Goal: Task Accomplishment & Management: Use online tool/utility

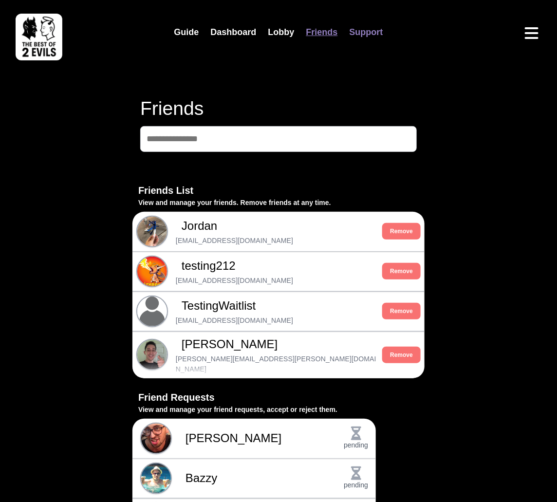
click at [370, 33] on link "Support" at bounding box center [366, 32] width 45 height 21
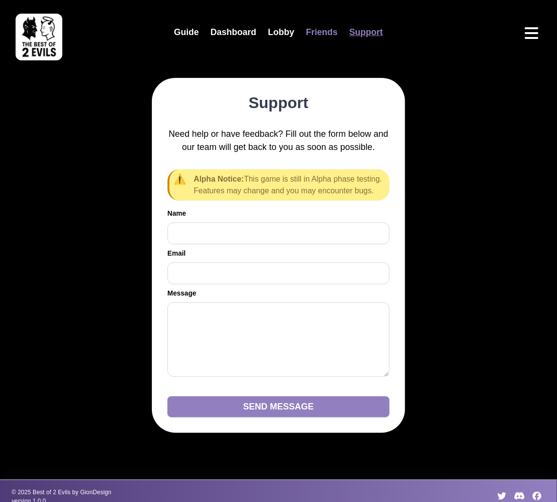
click at [335, 28] on link "Friends" at bounding box center [321, 32] width 43 height 21
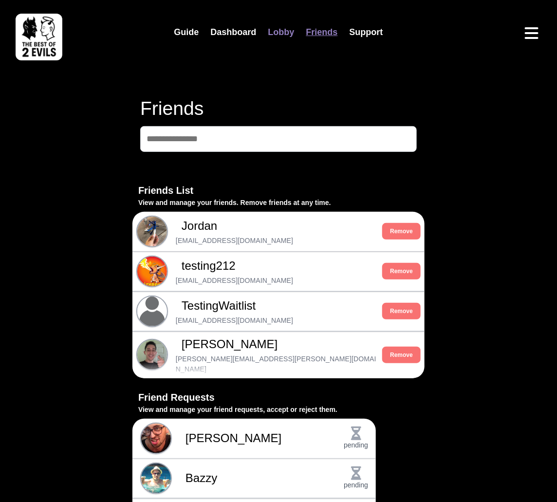
click at [277, 29] on link "Lobby" at bounding box center [281, 32] width 38 height 21
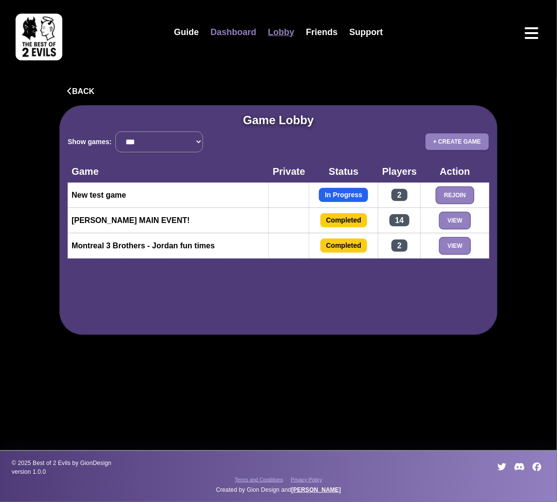
click at [230, 33] on link "Dashboard" at bounding box center [233, 32] width 57 height 21
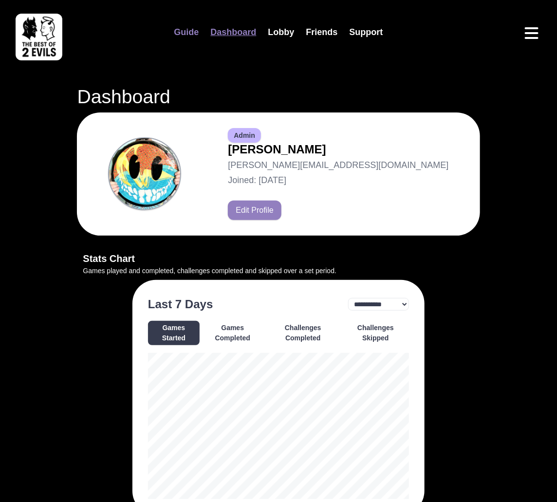
click at [188, 28] on link "Guide" at bounding box center [186, 32] width 37 height 21
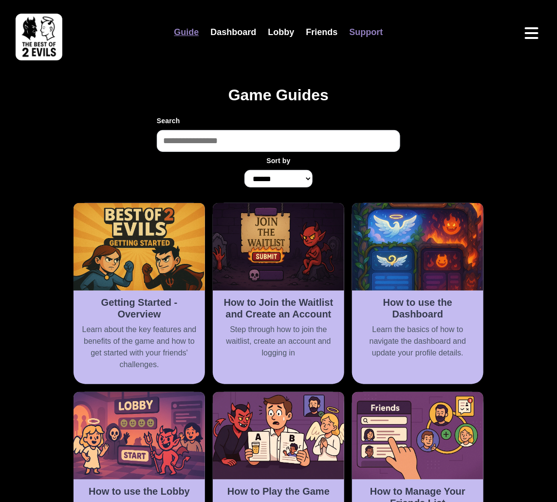
click at [374, 36] on link "Support" at bounding box center [366, 32] width 45 height 21
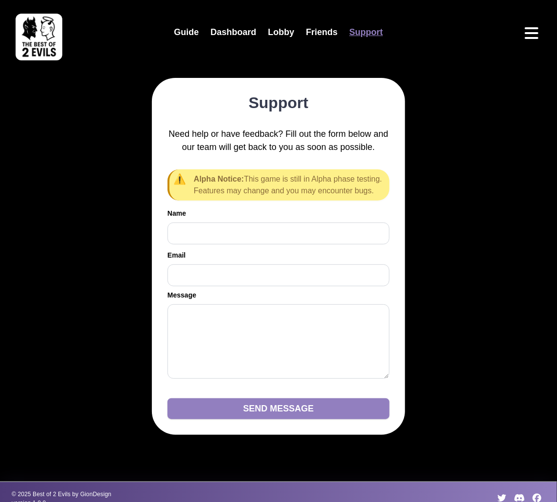
click at [37, 28] on img at bounding box center [39, 37] width 47 height 47
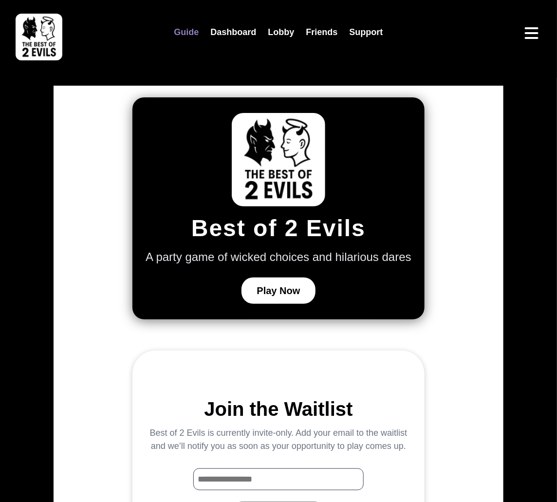
click at [189, 35] on link "Guide" at bounding box center [186, 32] width 37 height 21
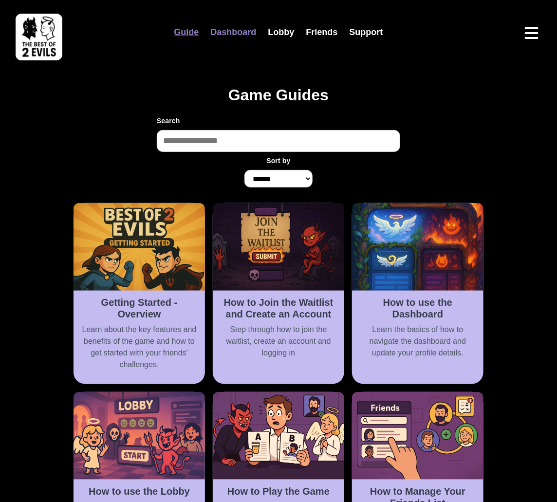
click at [225, 38] on link "Dashboard" at bounding box center [233, 32] width 57 height 21
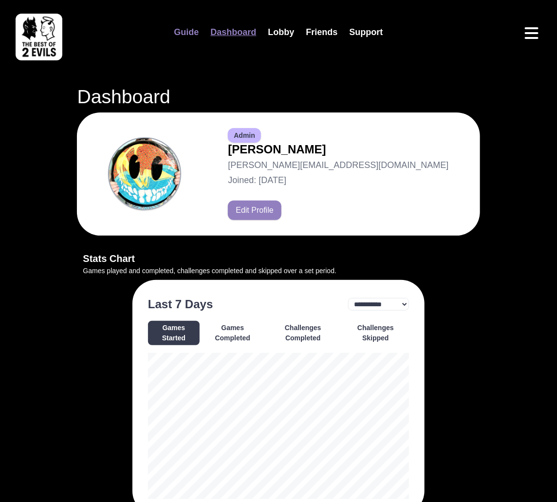
click at [172, 29] on link "Guide" at bounding box center [186, 32] width 37 height 21
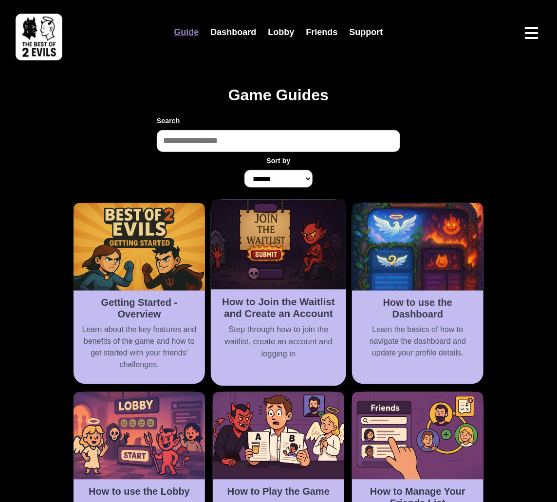
click at [251, 247] on img at bounding box center [278, 245] width 135 height 90
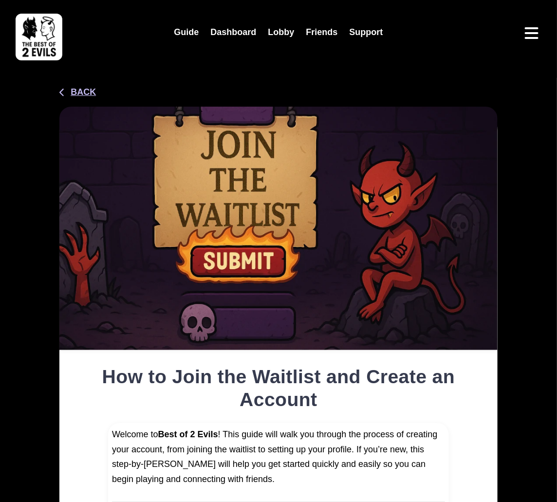
click at [86, 90] on button "Back" at bounding box center [77, 92] width 37 height 13
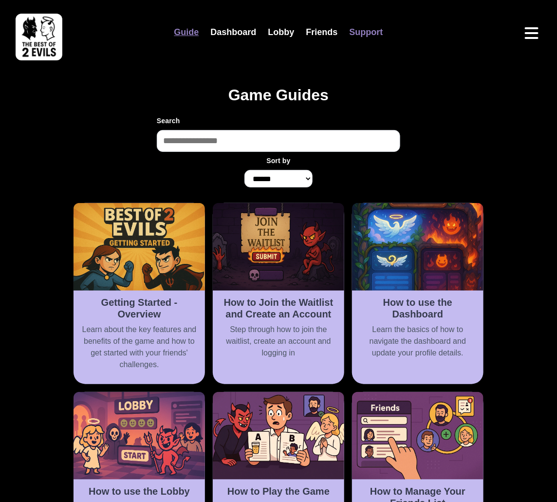
click at [369, 31] on link "Support" at bounding box center [366, 32] width 45 height 21
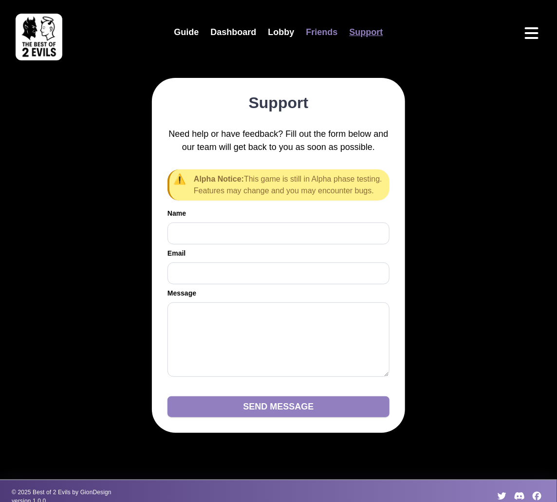
click at [331, 32] on link "Friends" at bounding box center [321, 32] width 43 height 21
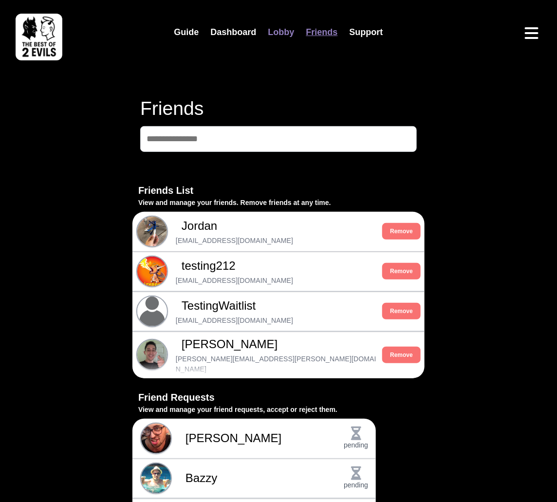
click at [282, 36] on link "Lobby" at bounding box center [281, 32] width 38 height 21
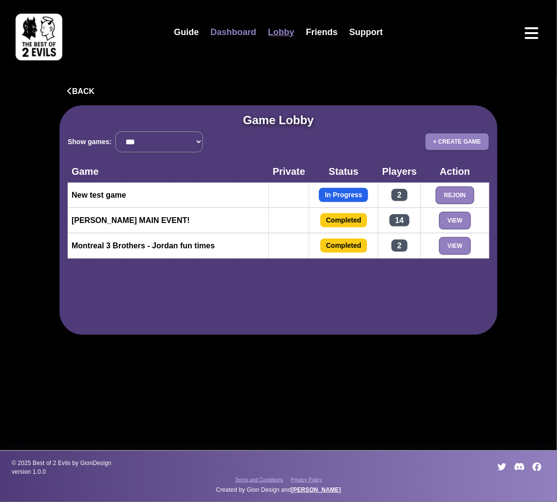
click at [234, 35] on link "Dashboard" at bounding box center [233, 32] width 57 height 21
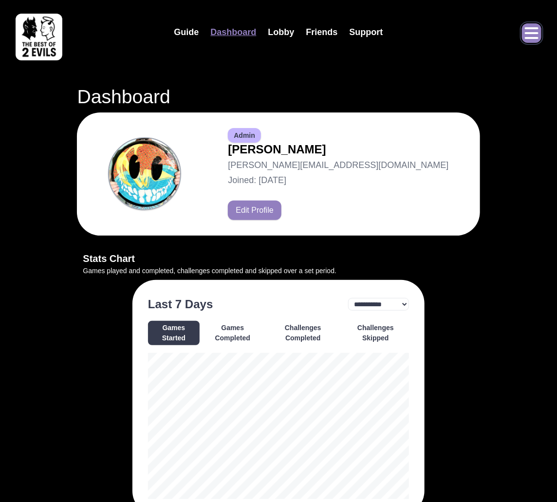
click at [530, 38] on icon "Open menu" at bounding box center [532, 33] width 14 height 12
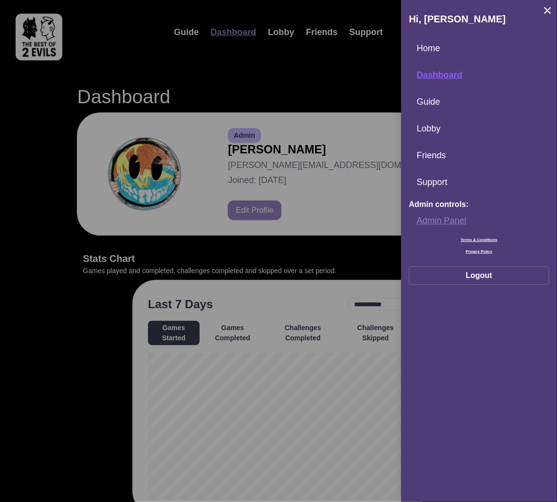
click at [432, 218] on link "Admin Panel" at bounding box center [479, 220] width 140 height 21
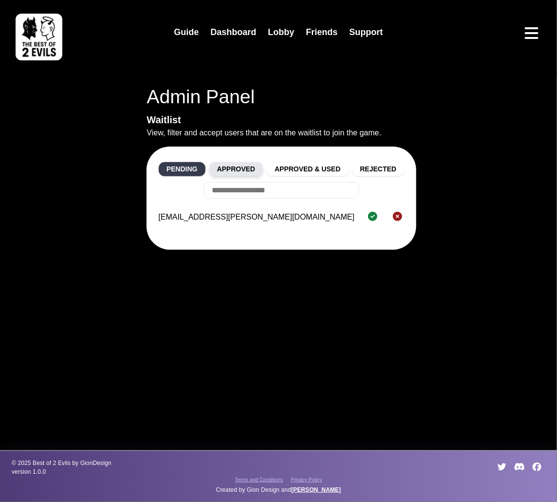
click at [229, 170] on button "Approved" at bounding box center [236, 169] width 54 height 14
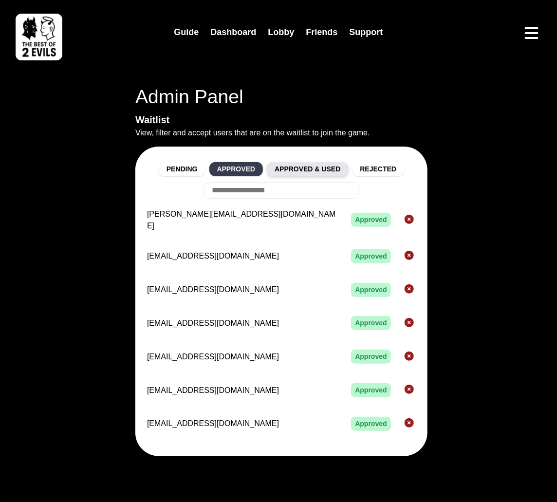
click at [289, 176] on button "Approved & Used" at bounding box center [307, 169] width 81 height 14
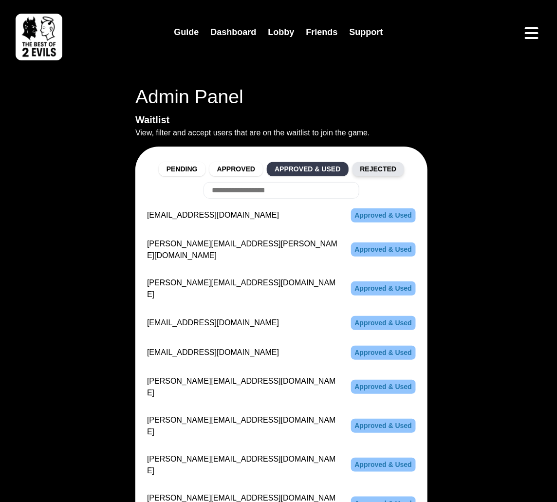
click at [386, 168] on button "Rejected" at bounding box center [379, 169] width 52 height 14
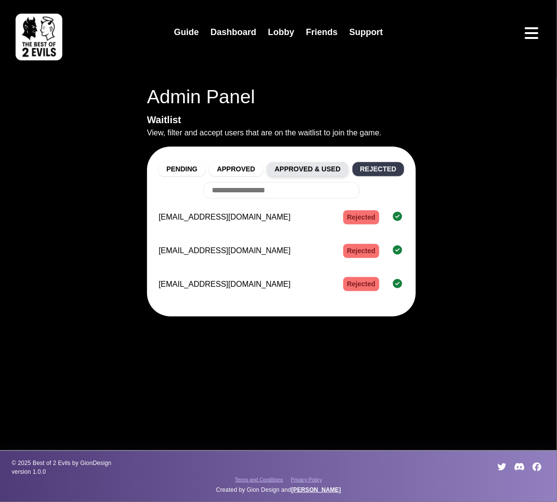
click at [307, 170] on button "Approved & Used" at bounding box center [307, 169] width 81 height 14
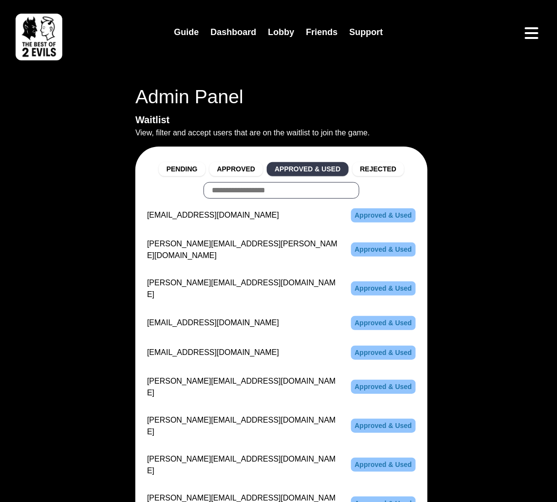
click at [268, 186] on input "text" at bounding box center [282, 190] width 156 height 17
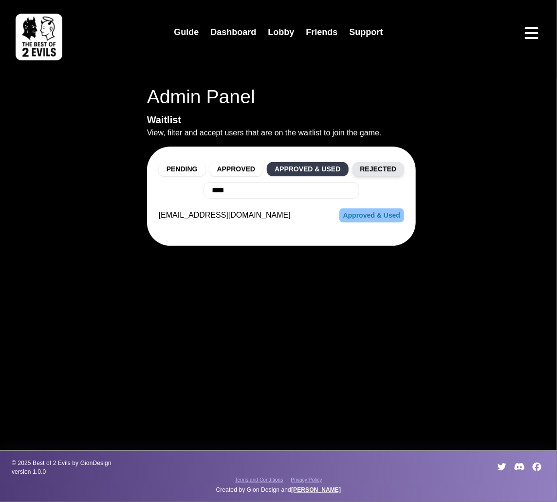
click at [382, 164] on button "Rejected" at bounding box center [379, 169] width 52 height 14
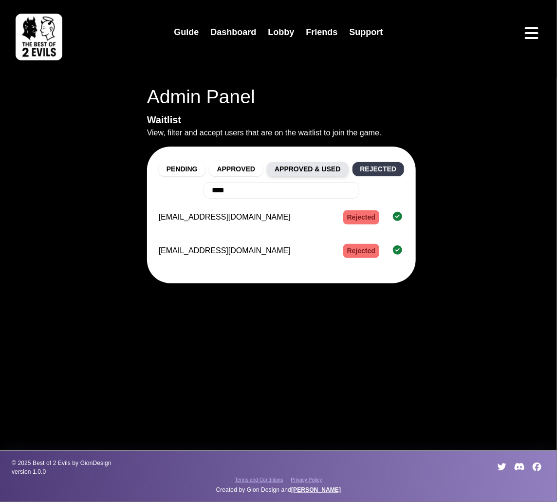
click at [323, 165] on button "Approved & Used" at bounding box center [307, 169] width 81 height 14
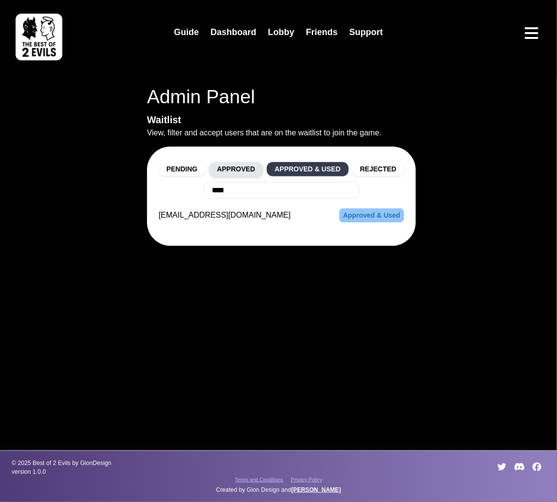
click at [228, 172] on button "Approved" at bounding box center [236, 169] width 54 height 14
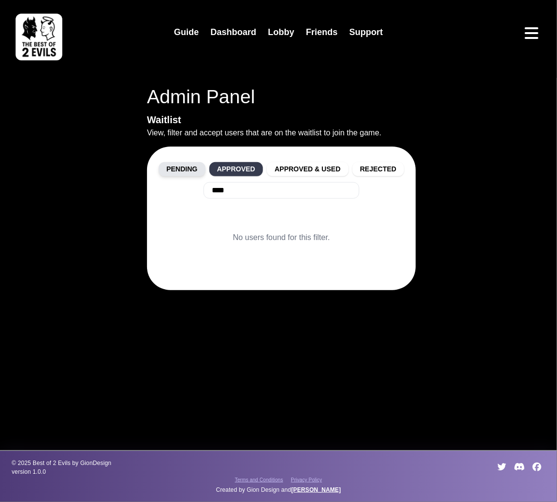
click at [180, 172] on button "Pending" at bounding box center [182, 169] width 47 height 14
click at [228, 171] on button "Approved" at bounding box center [236, 169] width 54 height 14
click at [298, 174] on button "Approved & Used" at bounding box center [307, 169] width 81 height 14
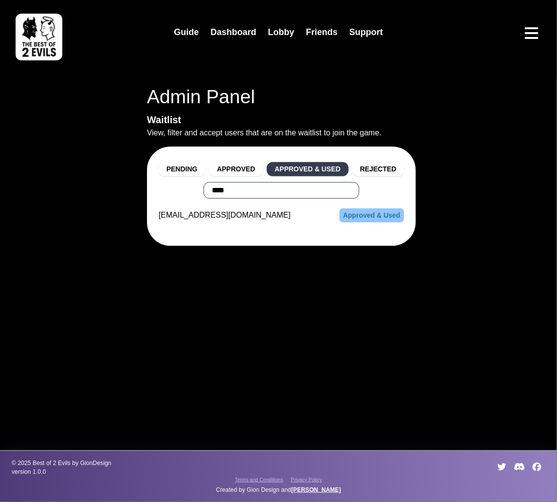
click at [227, 185] on input "****" at bounding box center [282, 190] width 156 height 17
type input "*"
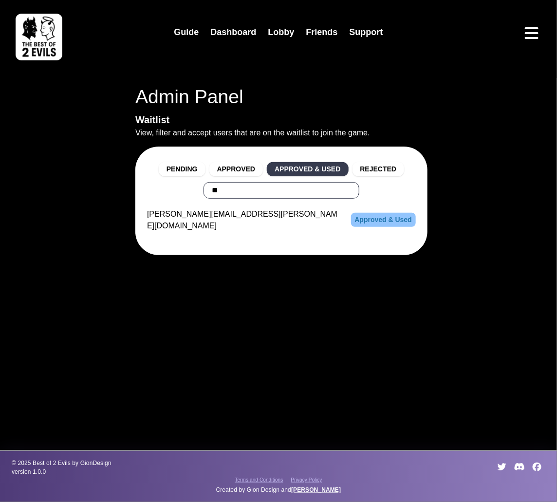
type input "*"
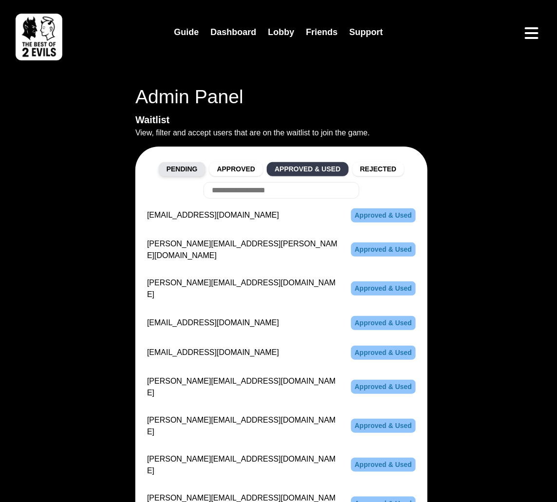
click at [180, 174] on button "Pending" at bounding box center [182, 169] width 47 height 14
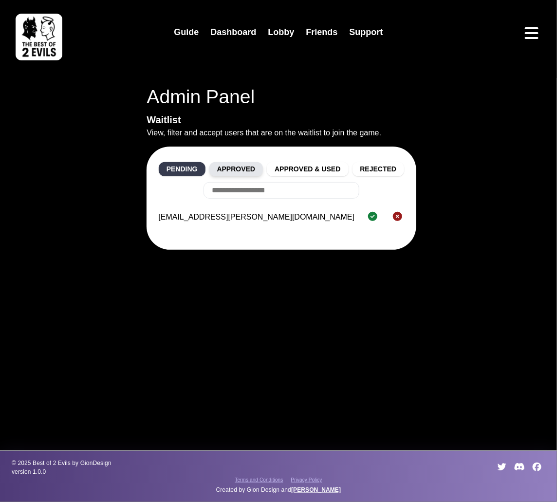
click at [237, 172] on button "Approved" at bounding box center [236, 169] width 54 height 14
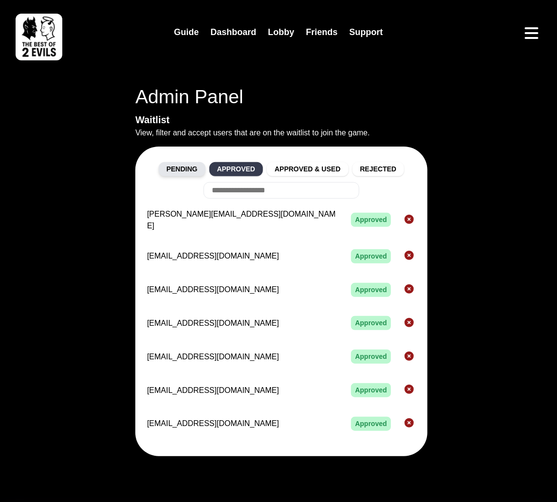
click at [198, 172] on button "Pending" at bounding box center [182, 169] width 47 height 14
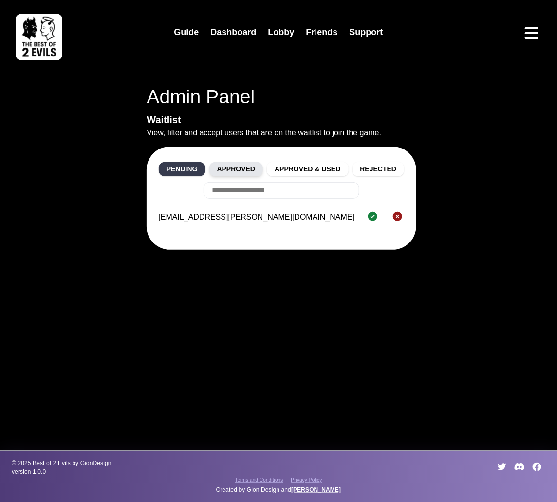
click at [239, 172] on button "Approved" at bounding box center [236, 169] width 54 height 14
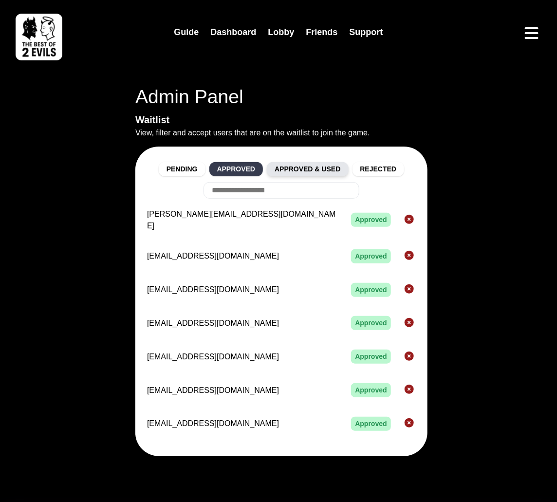
click at [303, 168] on button "Approved & Used" at bounding box center [307, 169] width 81 height 14
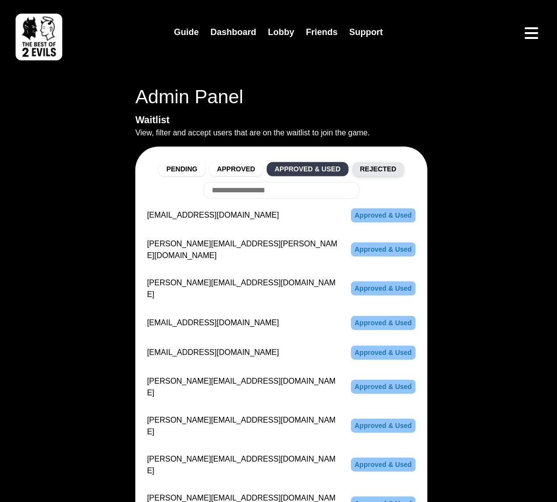
click at [374, 172] on button "Rejected" at bounding box center [379, 169] width 52 height 14
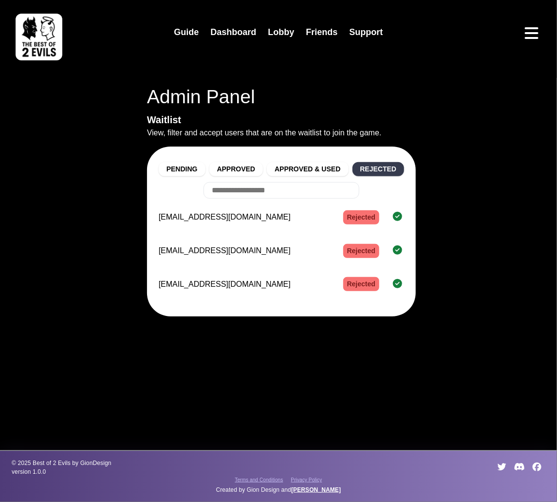
click at [37, 39] on img at bounding box center [39, 37] width 47 height 47
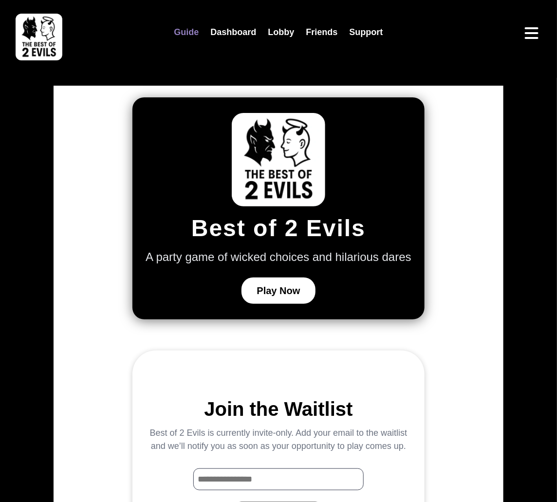
click at [185, 37] on link "Guide" at bounding box center [186, 32] width 37 height 21
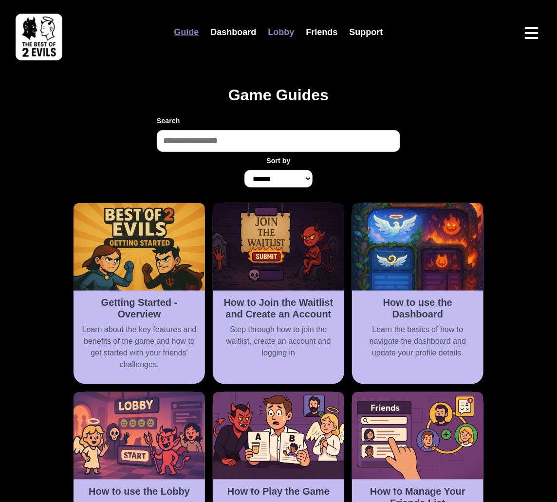
click at [277, 33] on link "Lobby" at bounding box center [281, 32] width 38 height 21
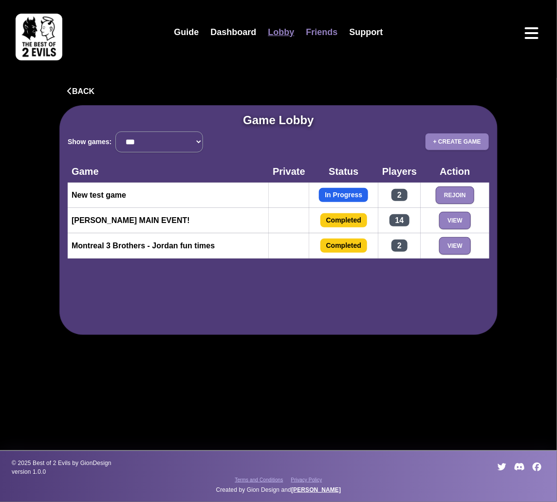
click at [321, 29] on link "Friends" at bounding box center [321, 32] width 43 height 21
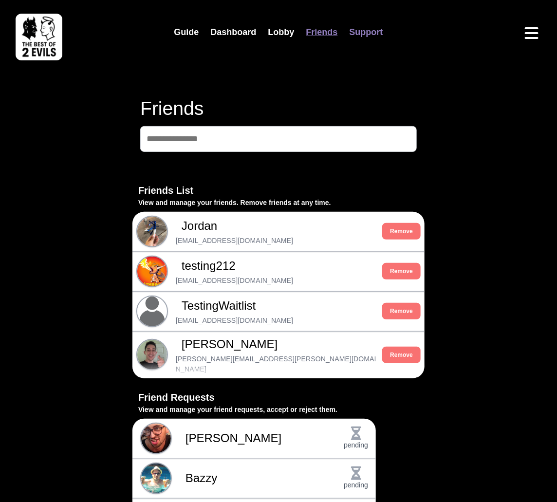
click at [370, 30] on link "Support" at bounding box center [366, 32] width 45 height 21
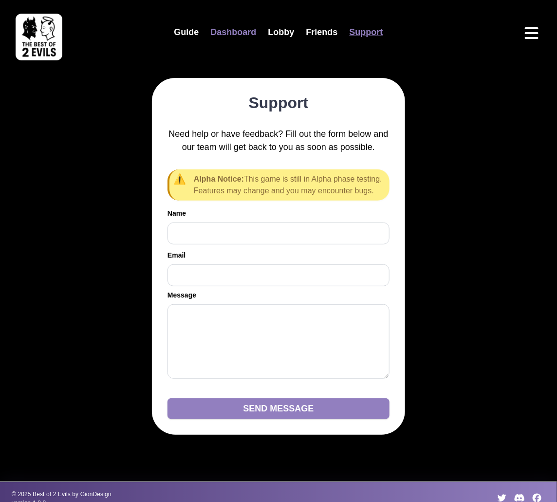
click at [229, 32] on link "Dashboard" at bounding box center [233, 32] width 57 height 21
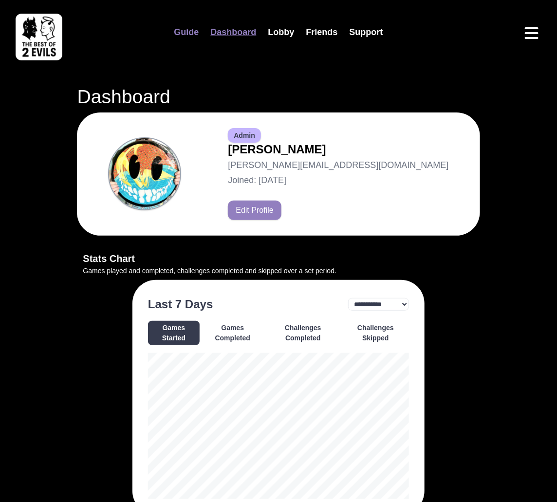
click at [190, 32] on link "Guide" at bounding box center [186, 32] width 37 height 21
